Goal: Navigation & Orientation: Find specific page/section

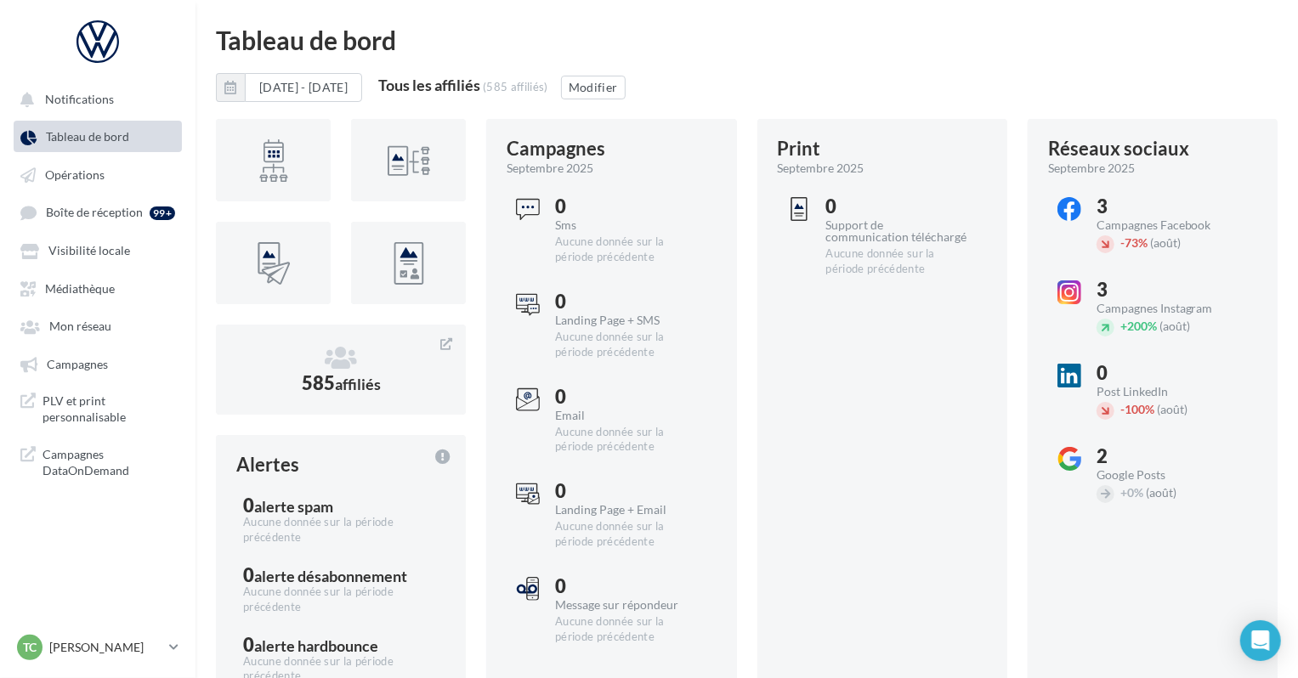
click at [102, 145] on link "Tableau de bord" at bounding box center [97, 136] width 175 height 31
click at [102, 178] on span "Opérations" at bounding box center [75, 174] width 60 height 14
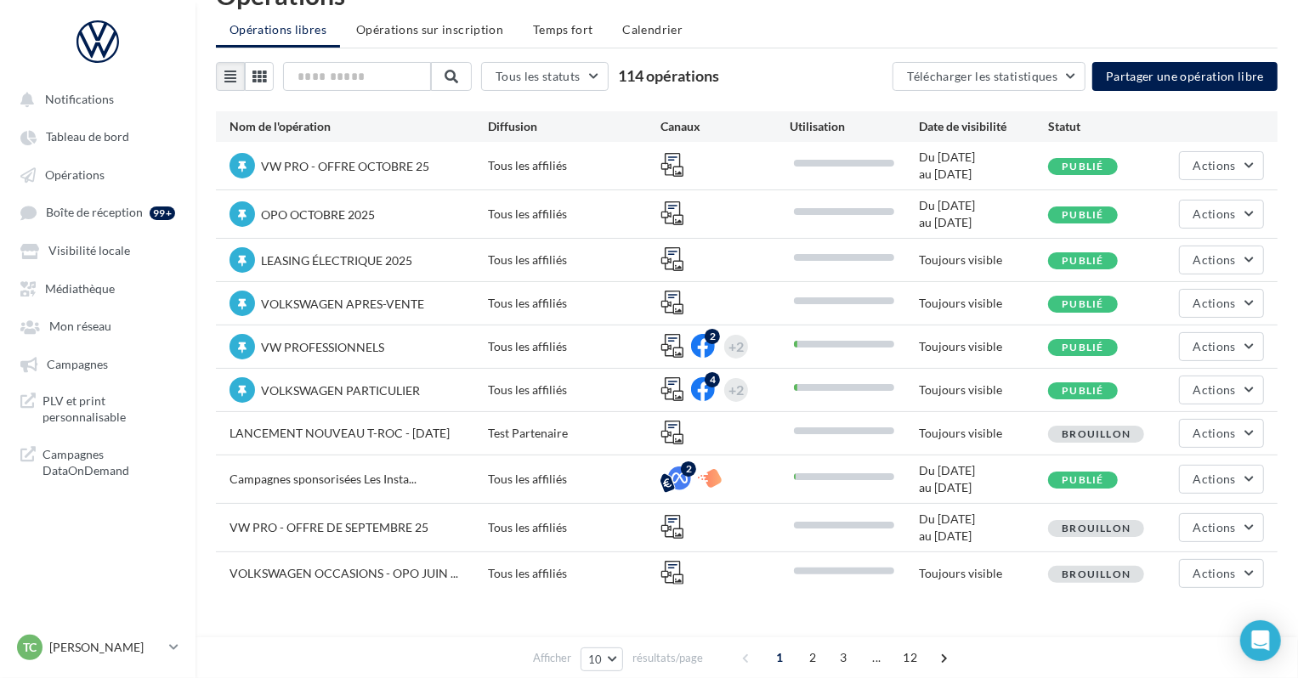
scroll to position [54, 0]
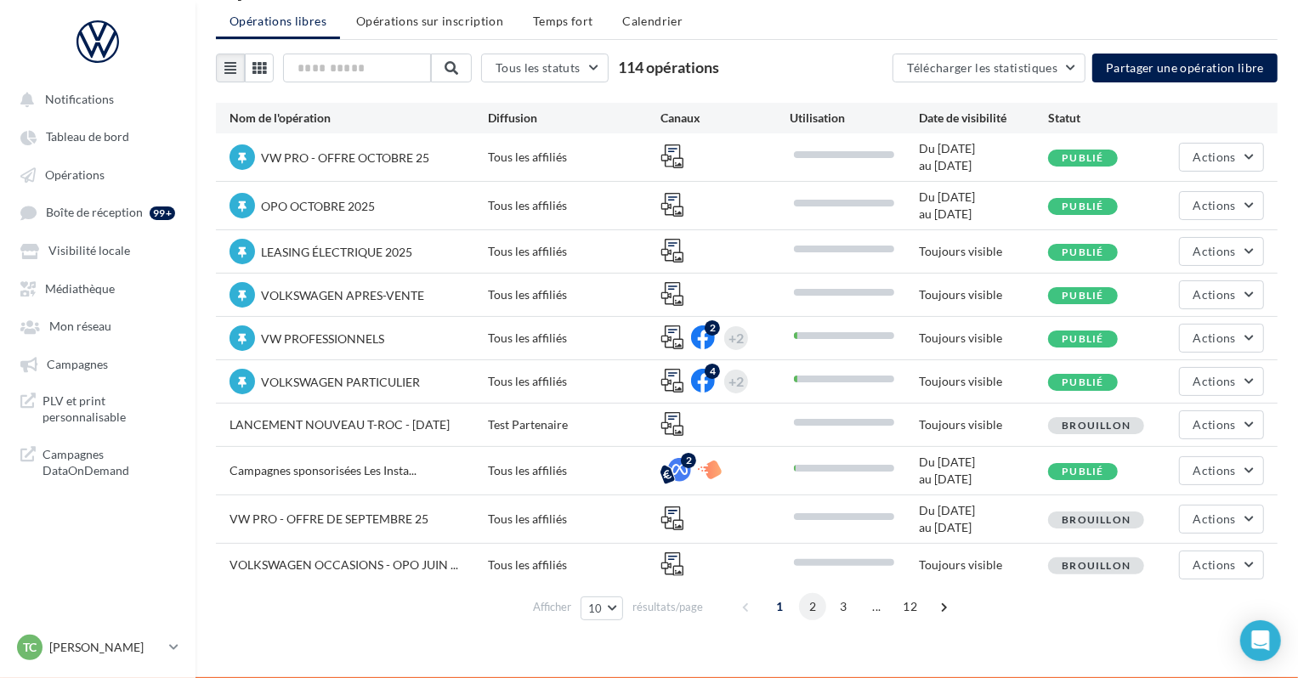
click at [803, 601] on span "2" at bounding box center [812, 606] width 27 height 27
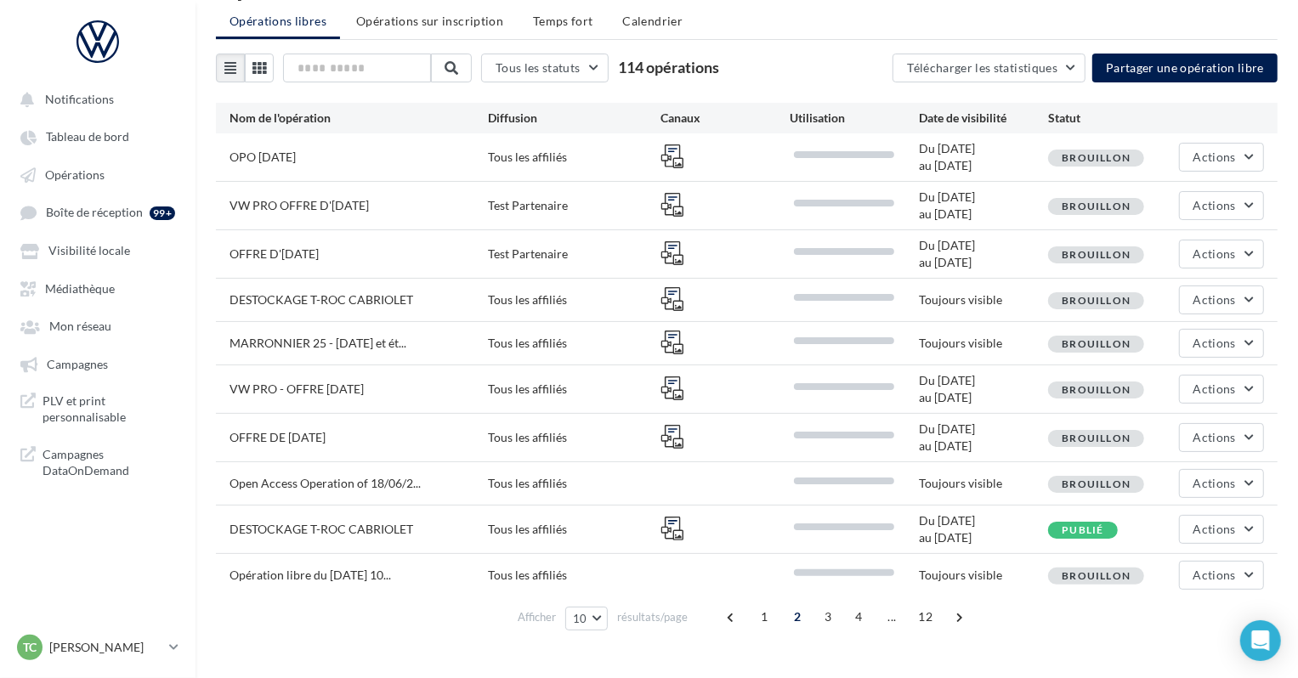
scroll to position [0, 0]
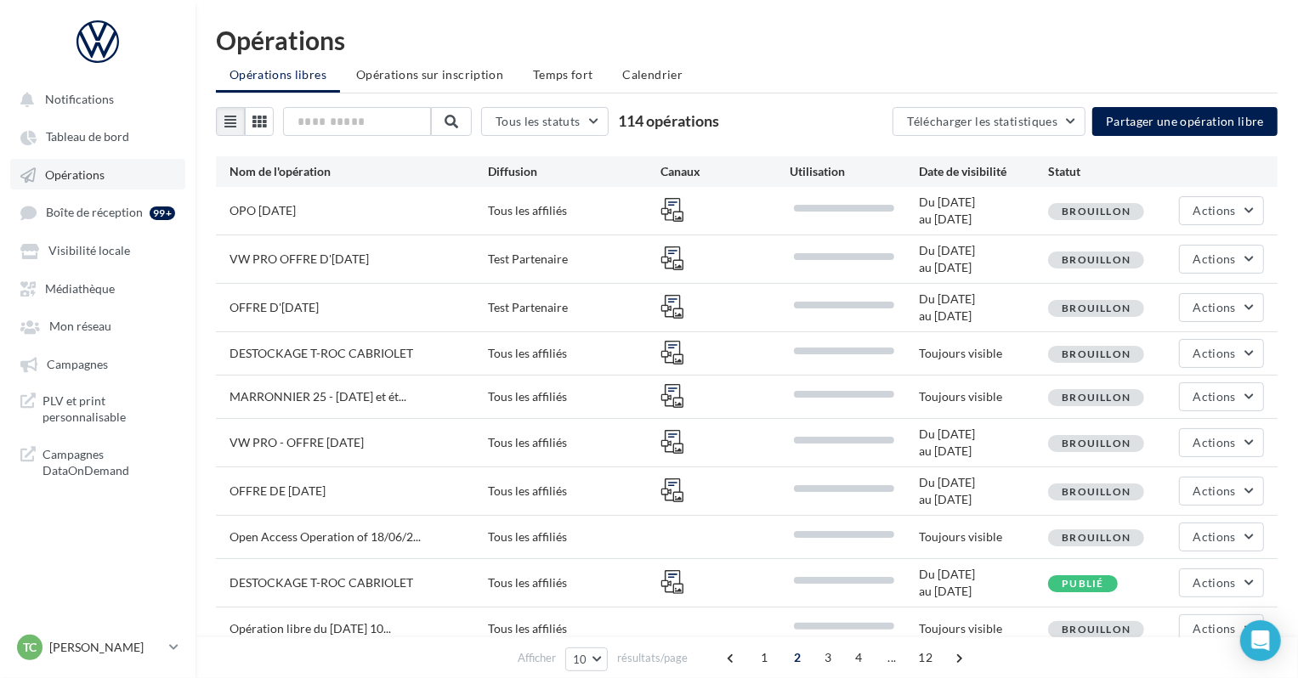
click at [77, 173] on span "Opérations" at bounding box center [75, 174] width 60 height 14
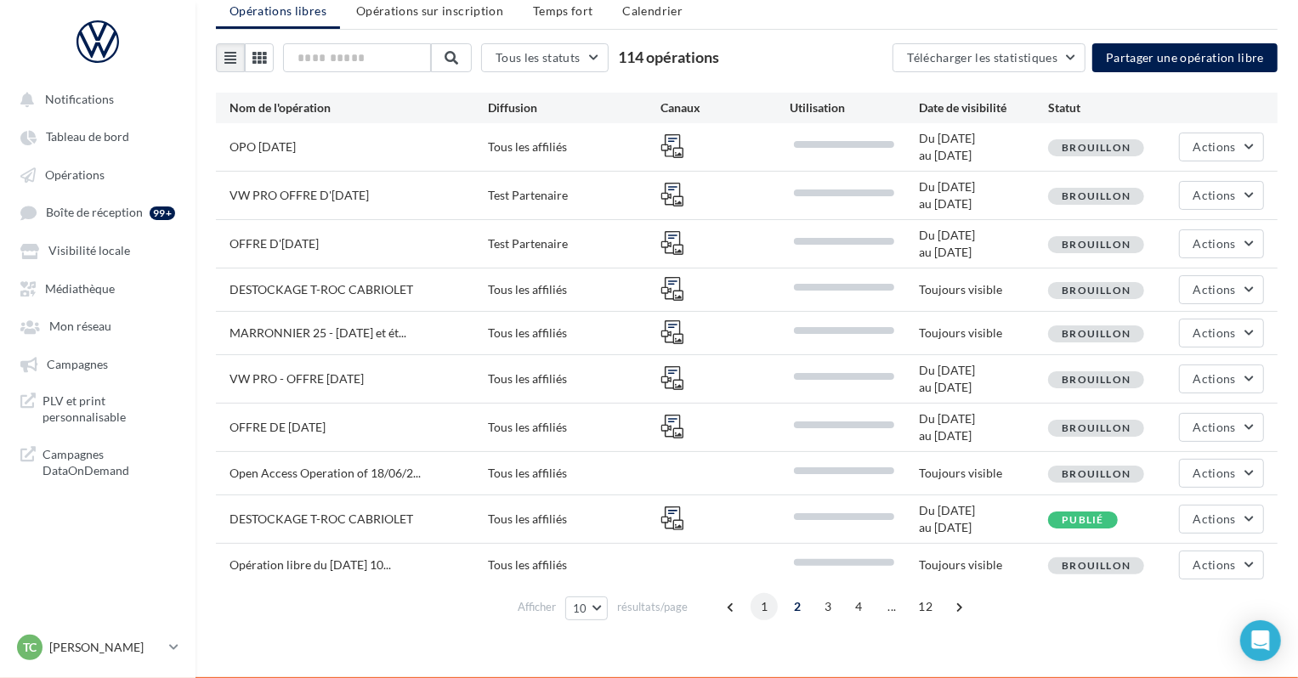
click at [769, 604] on span "1" at bounding box center [764, 606] width 27 height 27
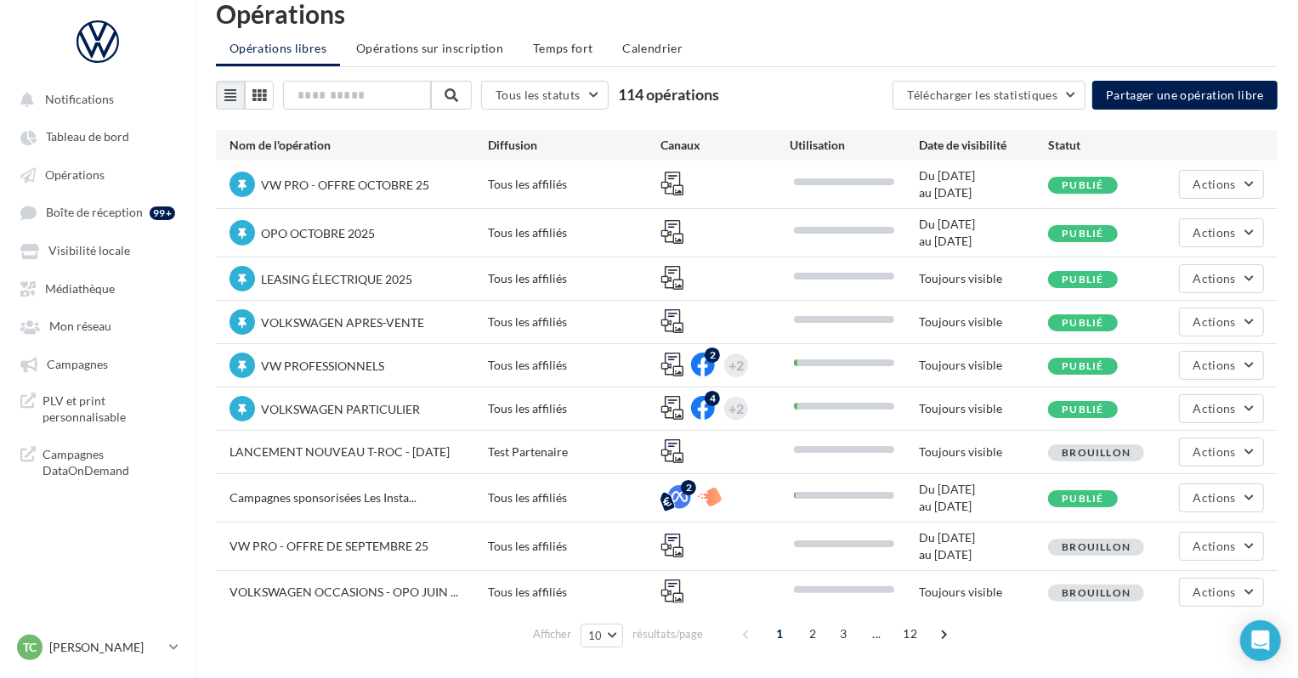
scroll to position [54, 0]
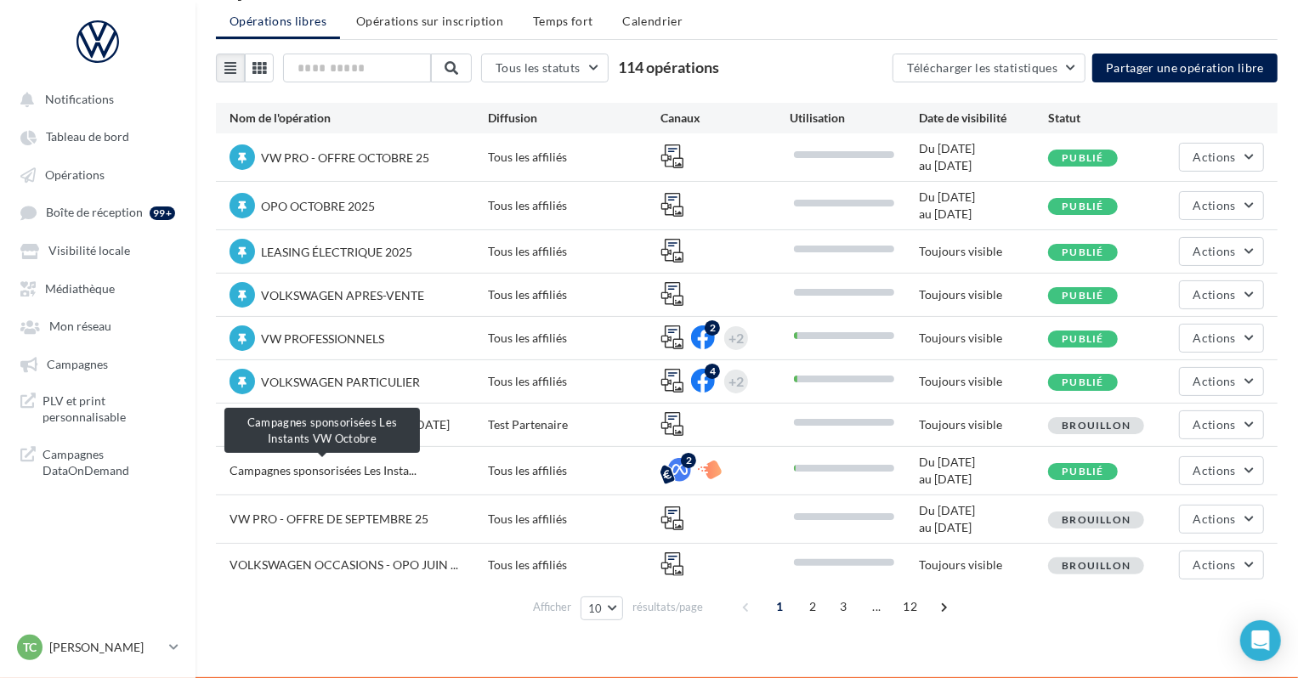
click at [304, 473] on span "Campagnes sponsorisées Les Insta..." at bounding box center [323, 470] width 187 height 14
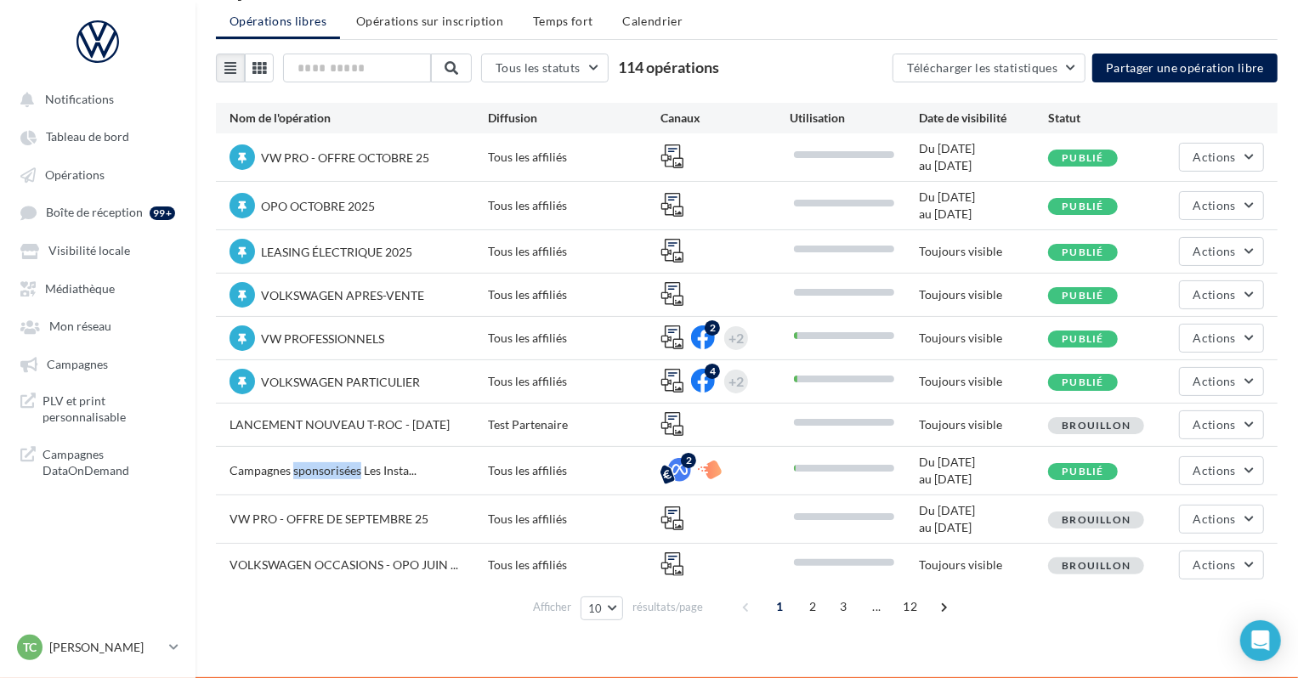
click at [304, 473] on span "Campagnes sponsorisées Les Insta..." at bounding box center [323, 470] width 187 height 14
click at [355, 468] on span "Campagnes sponsorisées Les Insta..." at bounding box center [323, 470] width 187 height 14
click at [99, 646] on p "[PERSON_NAME]" at bounding box center [105, 647] width 113 height 17
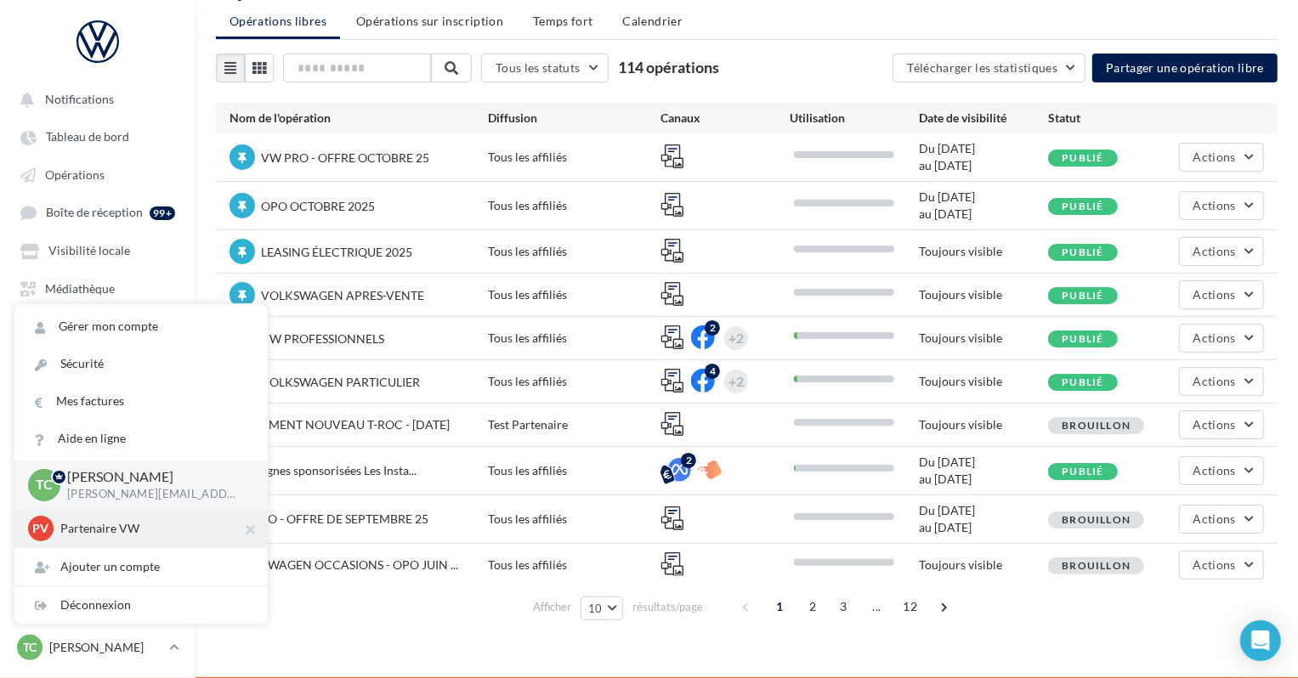
click at [133, 518] on div "PV Partenaire VW acces_partenaire_VW" at bounding box center [141, 529] width 226 height 26
click at [139, 527] on p "Partenaire VW" at bounding box center [153, 528] width 187 height 17
